Goal: Task Accomplishment & Management: Complete application form

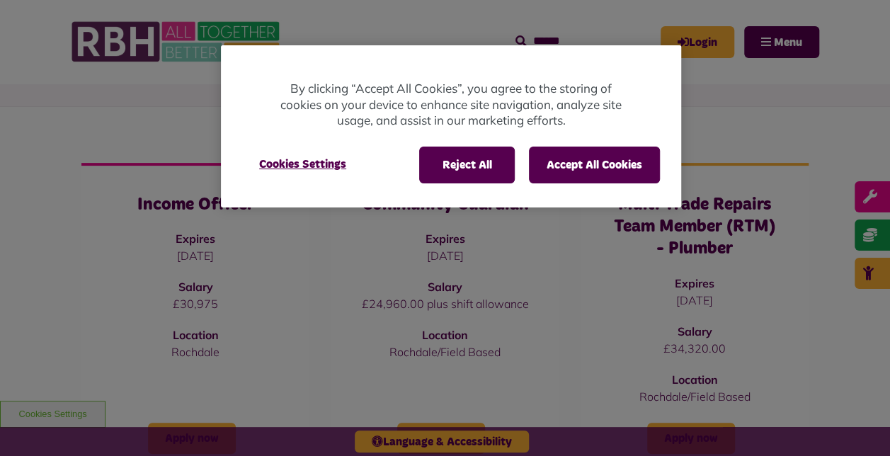
scroll to position [212, 0]
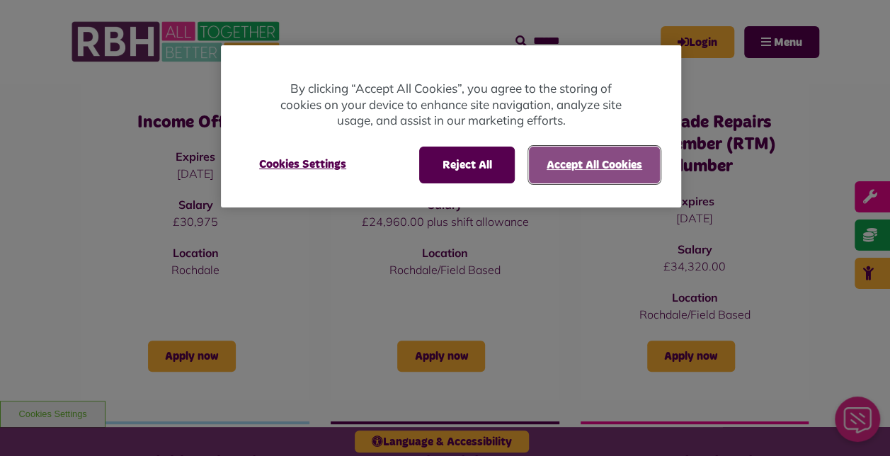
click at [578, 168] on button "Accept All Cookies" at bounding box center [594, 165] width 131 height 37
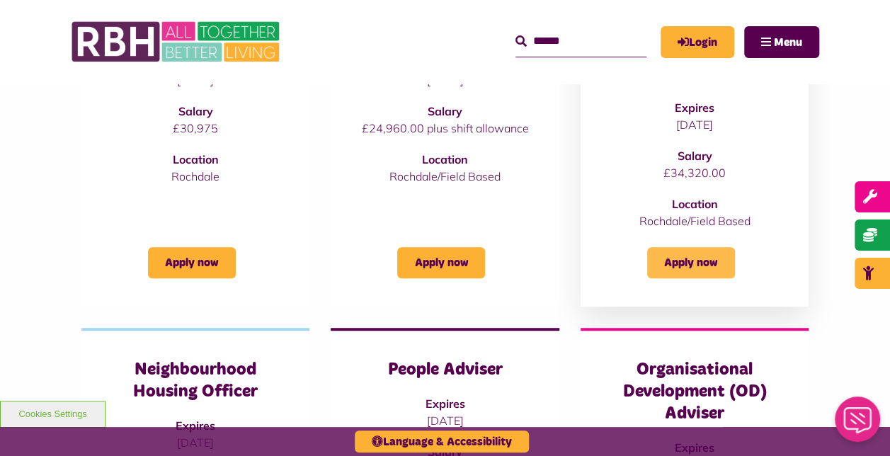
scroll to position [283, 0]
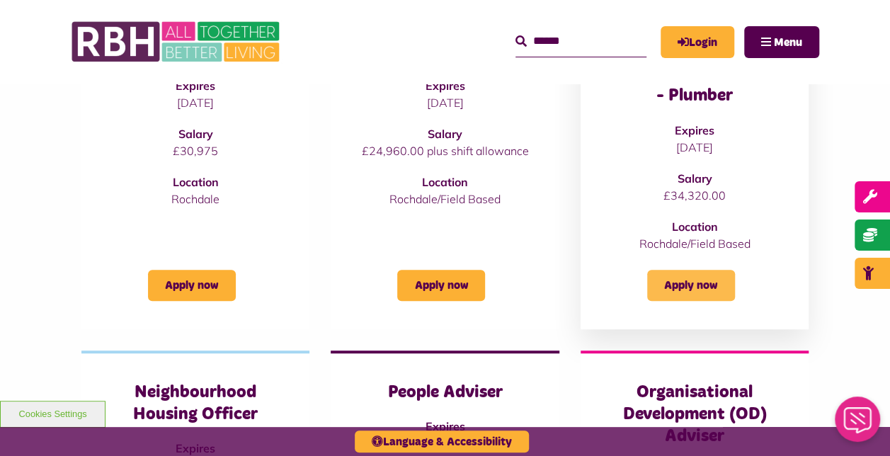
click at [707, 290] on link "Apply now" at bounding box center [691, 285] width 88 height 31
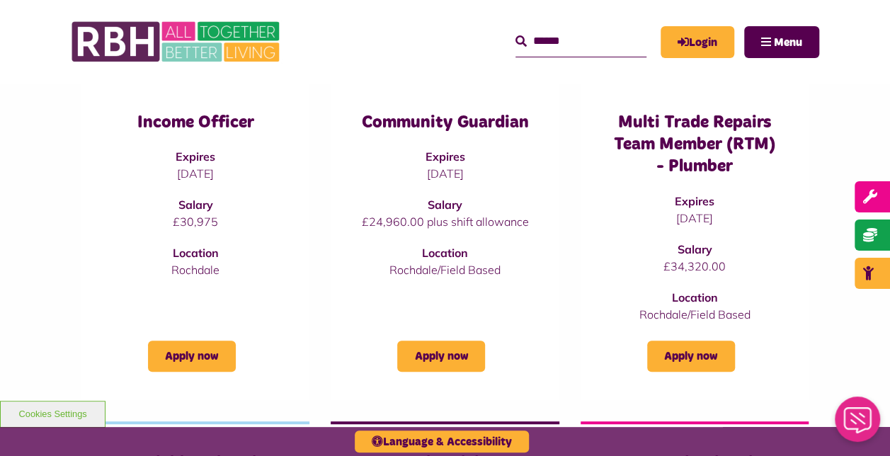
scroll to position [142, 0]
